Goal: Information Seeking & Learning: Learn about a topic

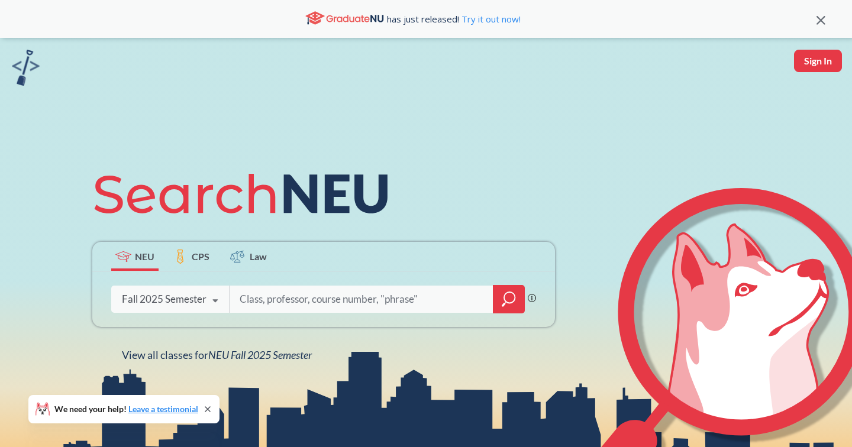
click at [212, 299] on icon at bounding box center [215, 300] width 22 height 33
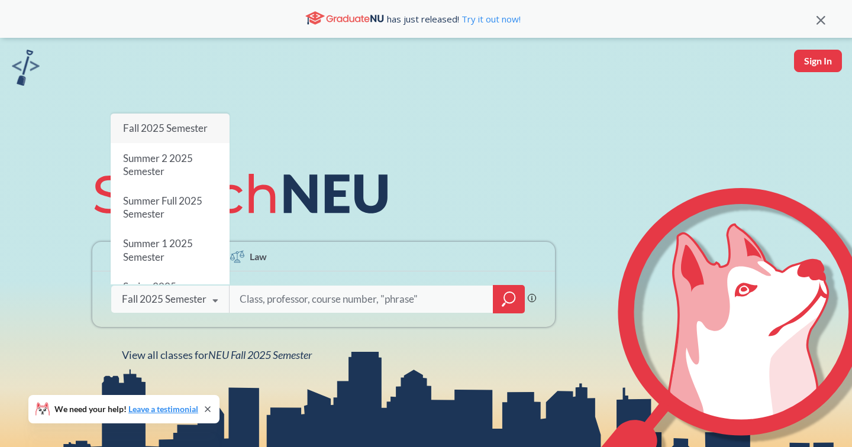
click at [188, 127] on span "Fall 2025 Semester" at bounding box center [165, 128] width 85 height 12
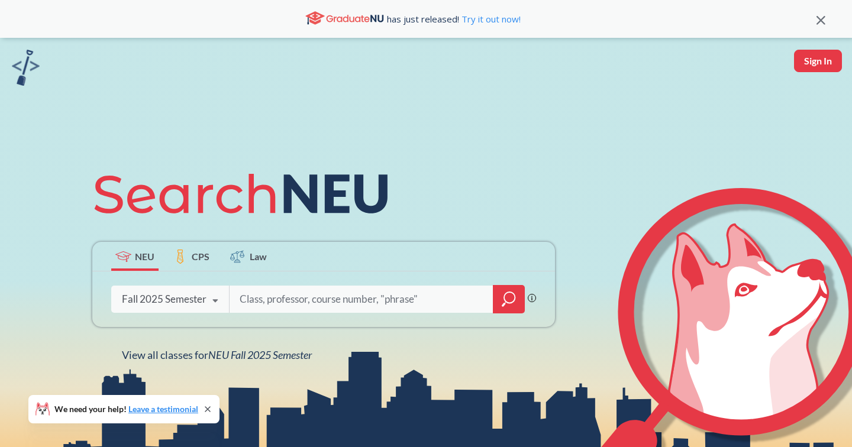
click at [205, 297] on icon at bounding box center [215, 300] width 22 height 33
click at [383, 303] on input "search" at bounding box center [361, 299] width 246 height 25
type input "creative"
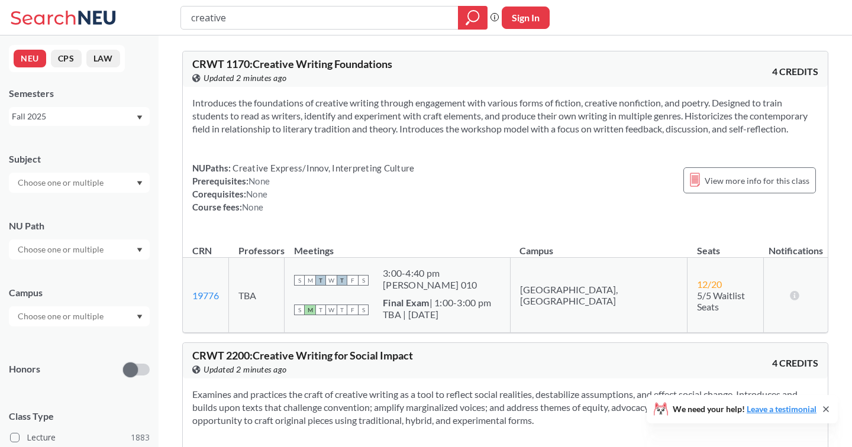
click at [99, 254] on input "text" at bounding box center [61, 249] width 99 height 14
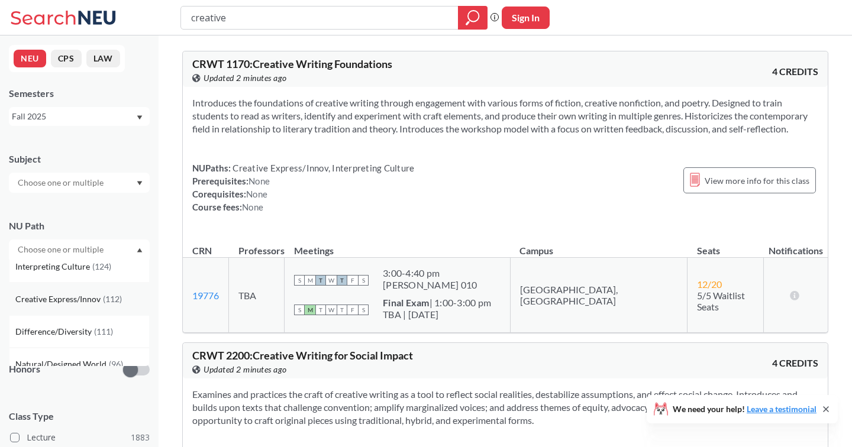
click at [87, 306] on div "Creative Express/Innov ( 112 )" at bounding box center [79, 299] width 141 height 33
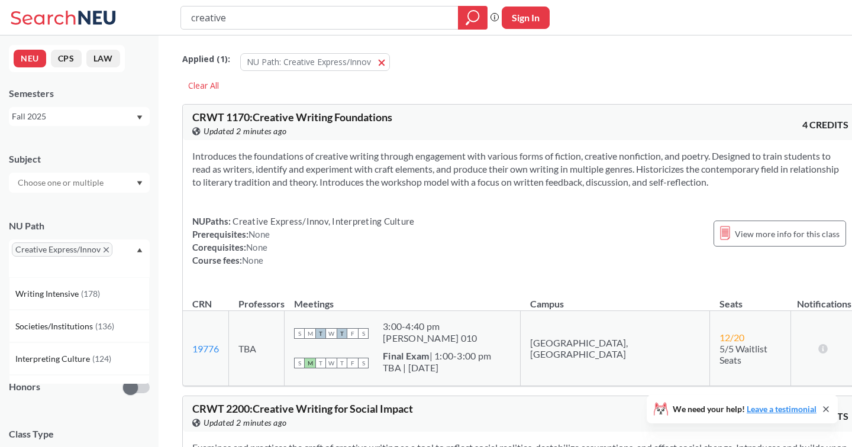
click at [290, 8] on input "creative" at bounding box center [320, 18] width 260 height 20
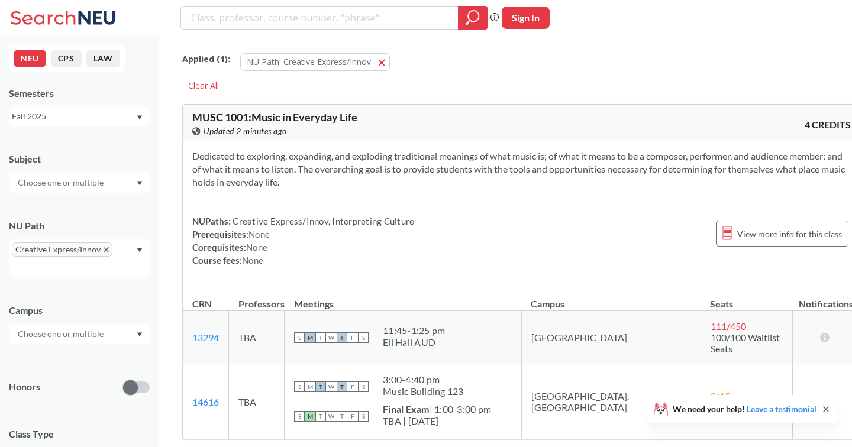
click at [95, 335] on input "text" at bounding box center [61, 334] width 99 height 14
click at [61, 396] on div "Online ( 11 )" at bounding box center [82, 393] width 134 height 13
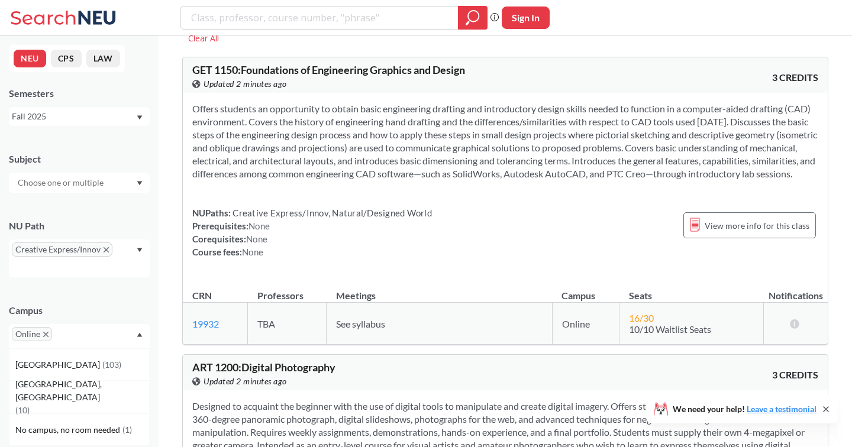
scroll to position [48, 0]
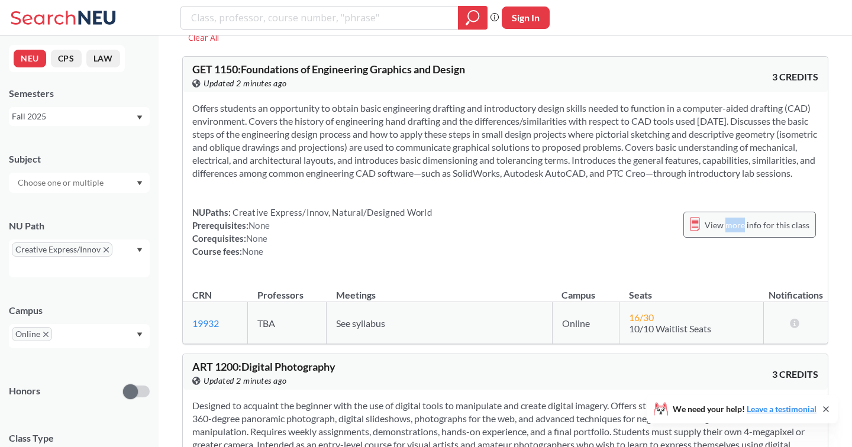
click at [748, 232] on span "View more info for this class" at bounding box center [756, 225] width 105 height 15
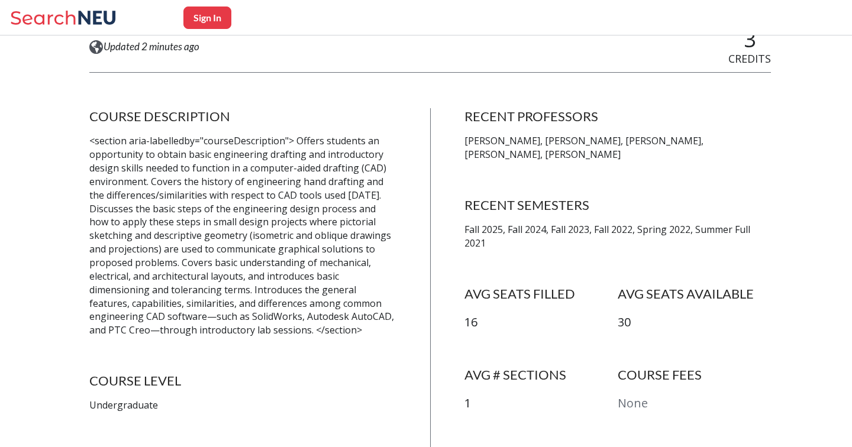
scroll to position [248, 0]
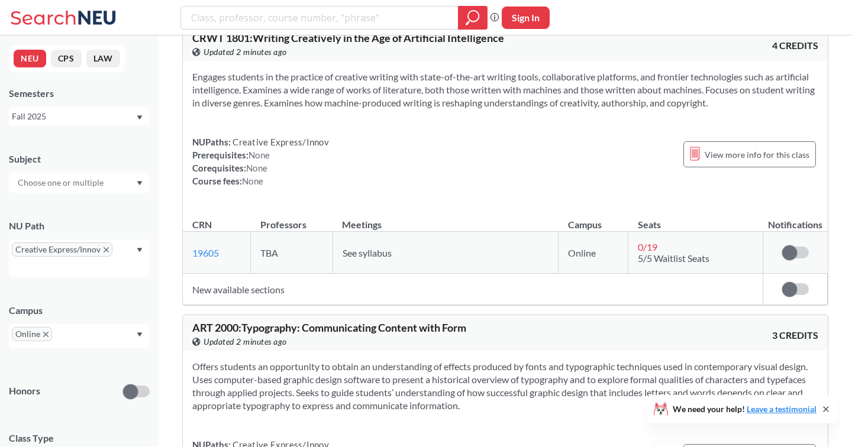
scroll to position [733, 0]
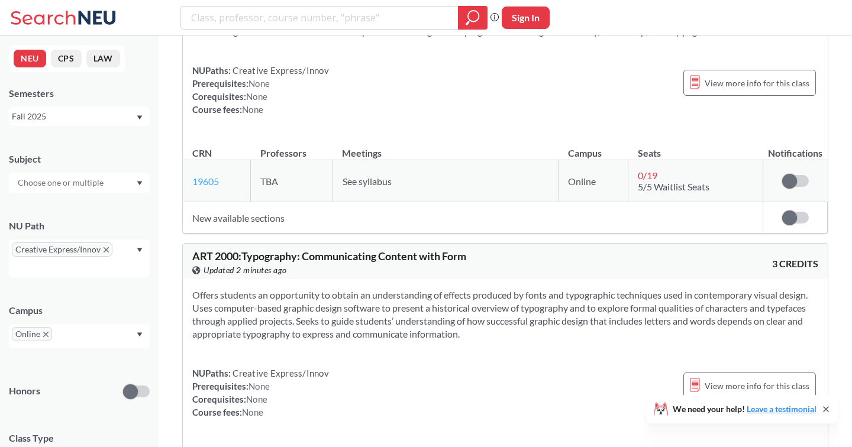
click at [207, 187] on link "19605" at bounding box center [205, 181] width 27 height 11
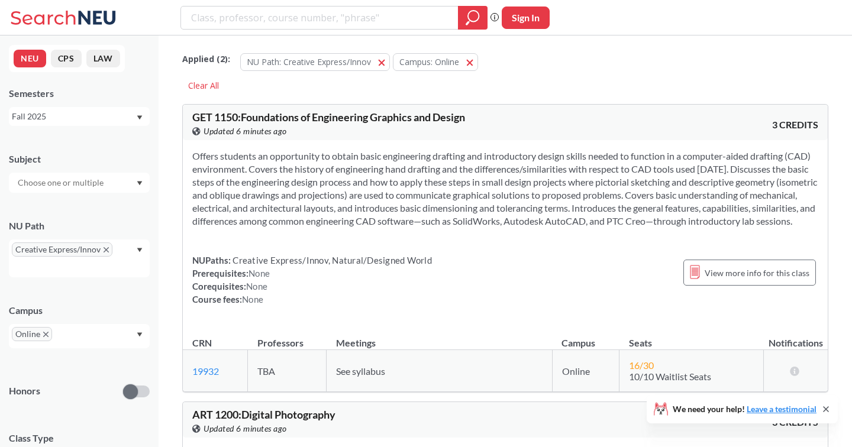
scroll to position [0, 0]
click at [49, 333] on span "Online" at bounding box center [32, 334] width 40 height 14
click at [47, 337] on icon "X to remove pill" at bounding box center [45, 334] width 5 height 5
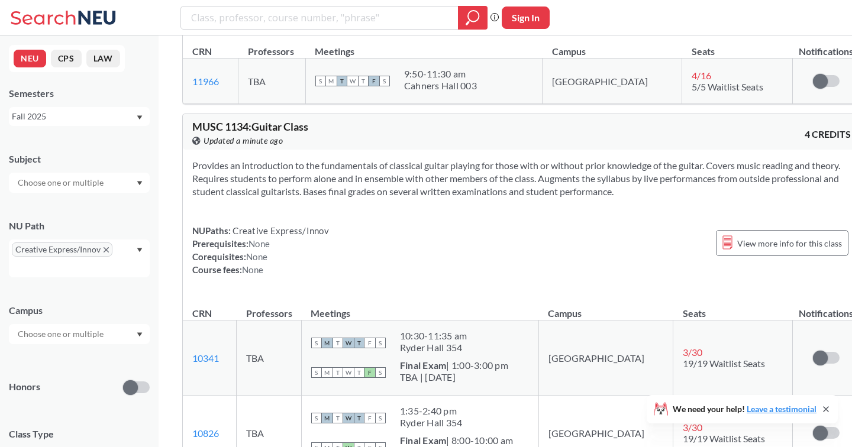
scroll to position [5108, 0]
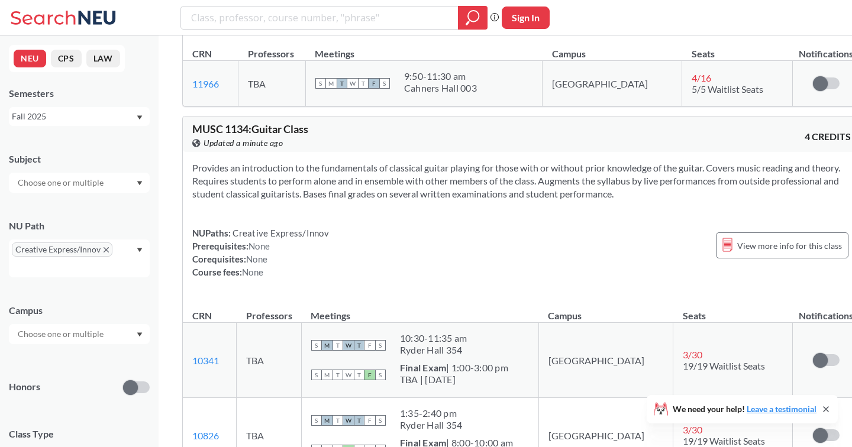
click at [297, 122] on span "MUSC 1134 : Guitar Class" at bounding box center [250, 128] width 116 height 13
drag, startPoint x: 297, startPoint y: 46, endPoint x: 209, endPoint y: 46, distance: 87.5
click at [209, 122] on span "MUSC 1134 : Guitar Class" at bounding box center [250, 128] width 116 height 13
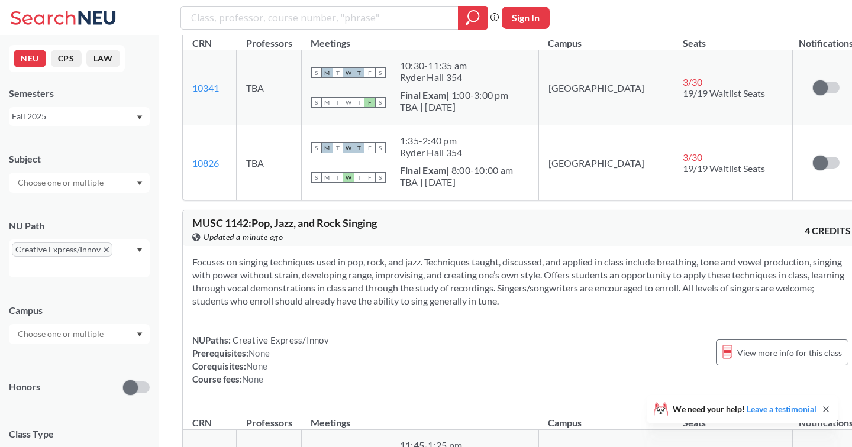
scroll to position [5404, 0]
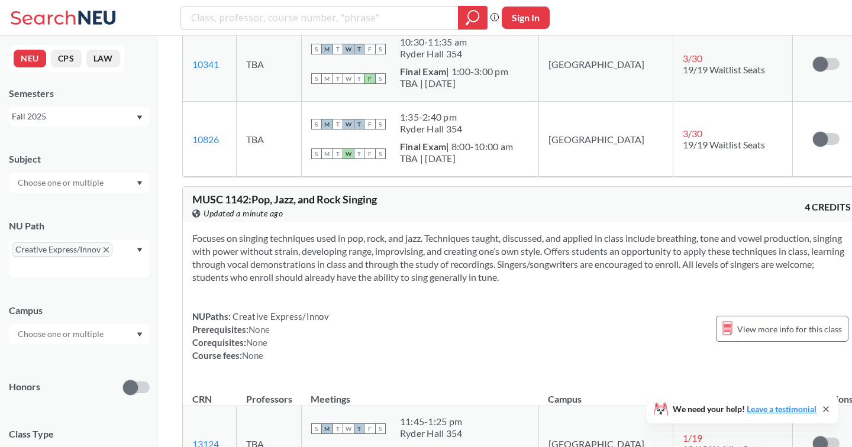
copy span "MUSC 1134 : Guitar Class"
